Goal: Task Accomplishment & Management: Use online tool/utility

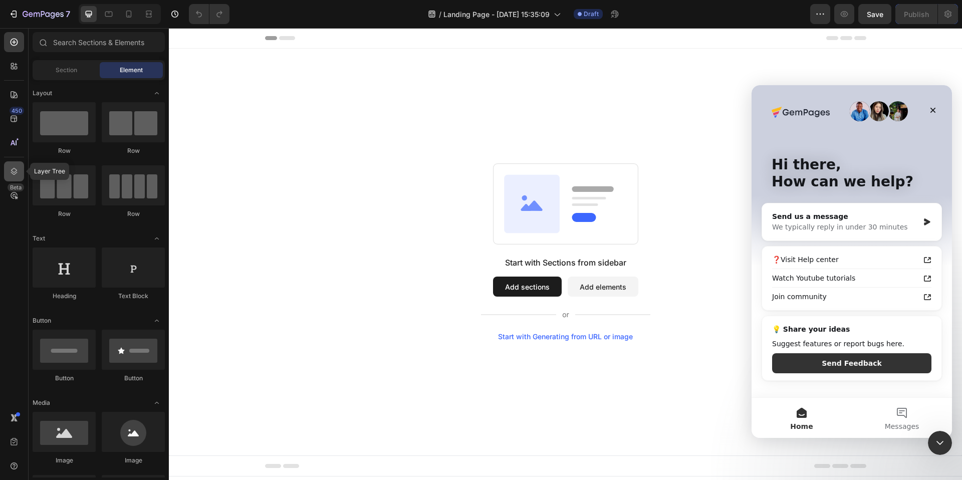
click at [18, 176] on div at bounding box center [14, 171] width 20 height 20
click at [13, 170] on icon at bounding box center [14, 171] width 10 height 10
click at [924, 111] on div "Close" at bounding box center [933, 110] width 18 height 18
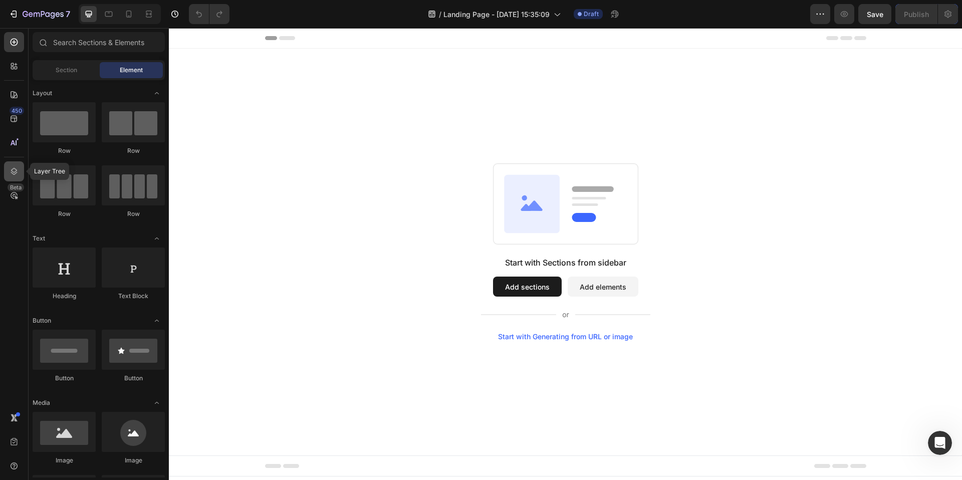
click at [17, 173] on icon at bounding box center [14, 171] width 10 height 10
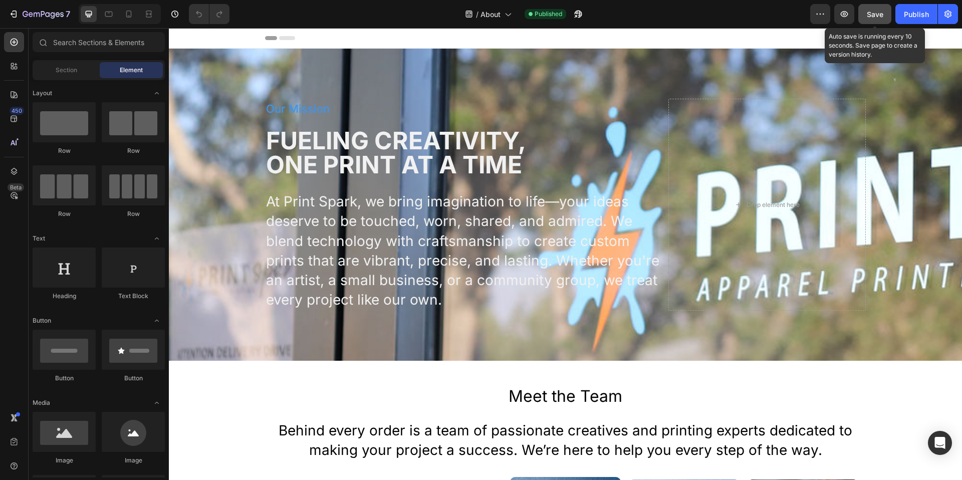
click at [879, 14] on span "Save" at bounding box center [875, 14] width 17 height 9
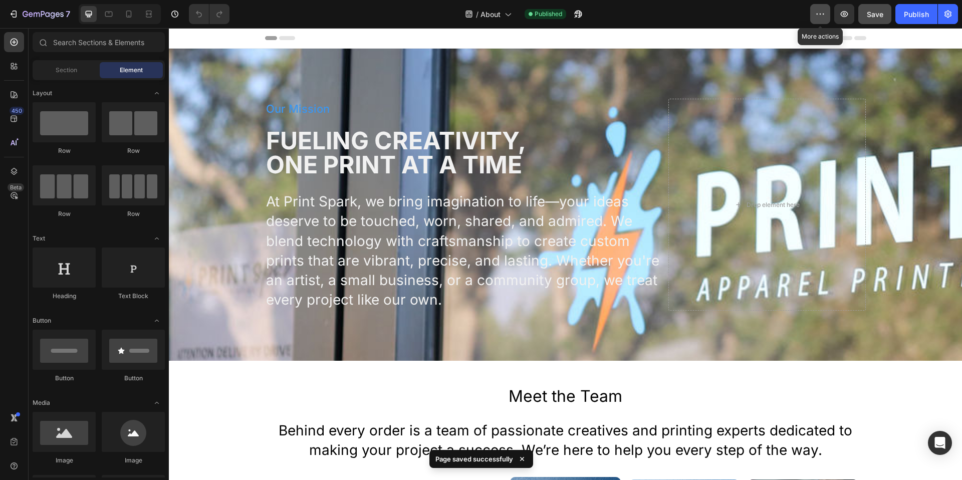
click at [819, 14] on icon "button" at bounding box center [820, 14] width 10 height 10
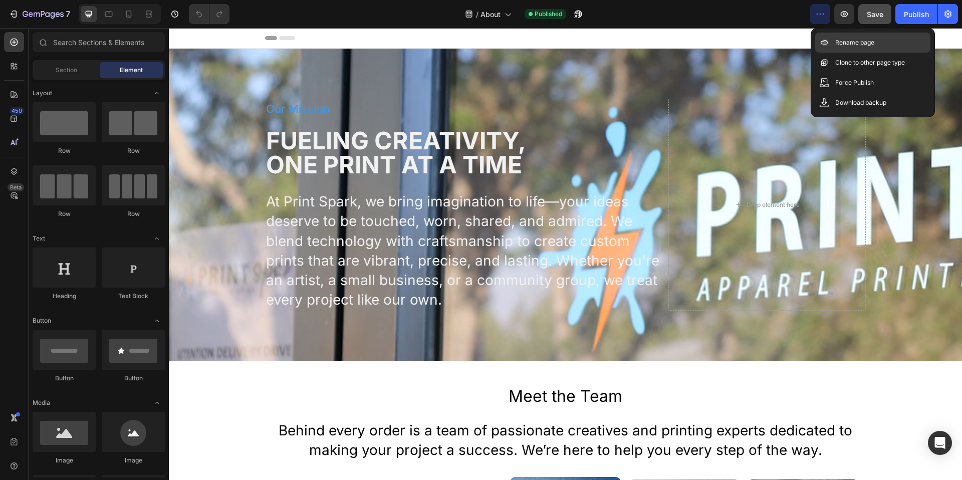
click at [841, 53] on div "Rename page" at bounding box center [872, 63] width 115 height 20
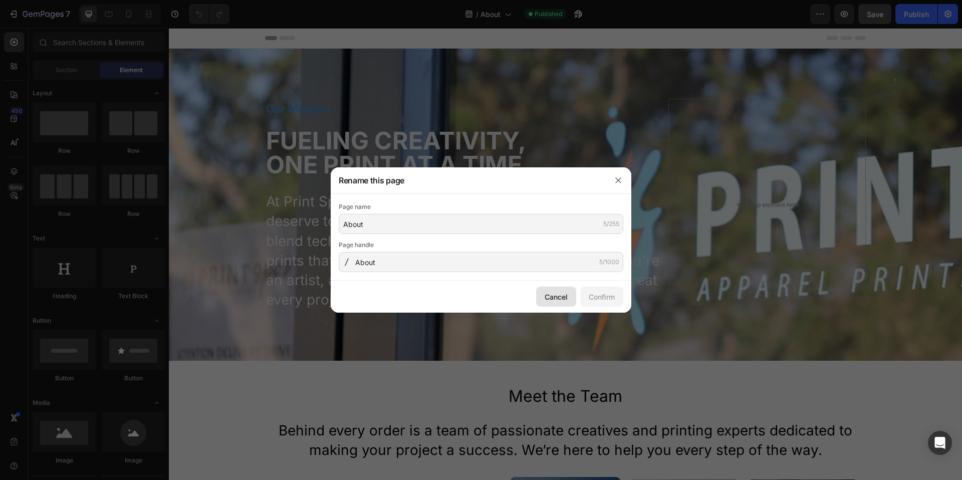
click at [563, 297] on div "Cancel" at bounding box center [556, 297] width 23 height 11
